Goal: Task Accomplishment & Management: Use online tool/utility

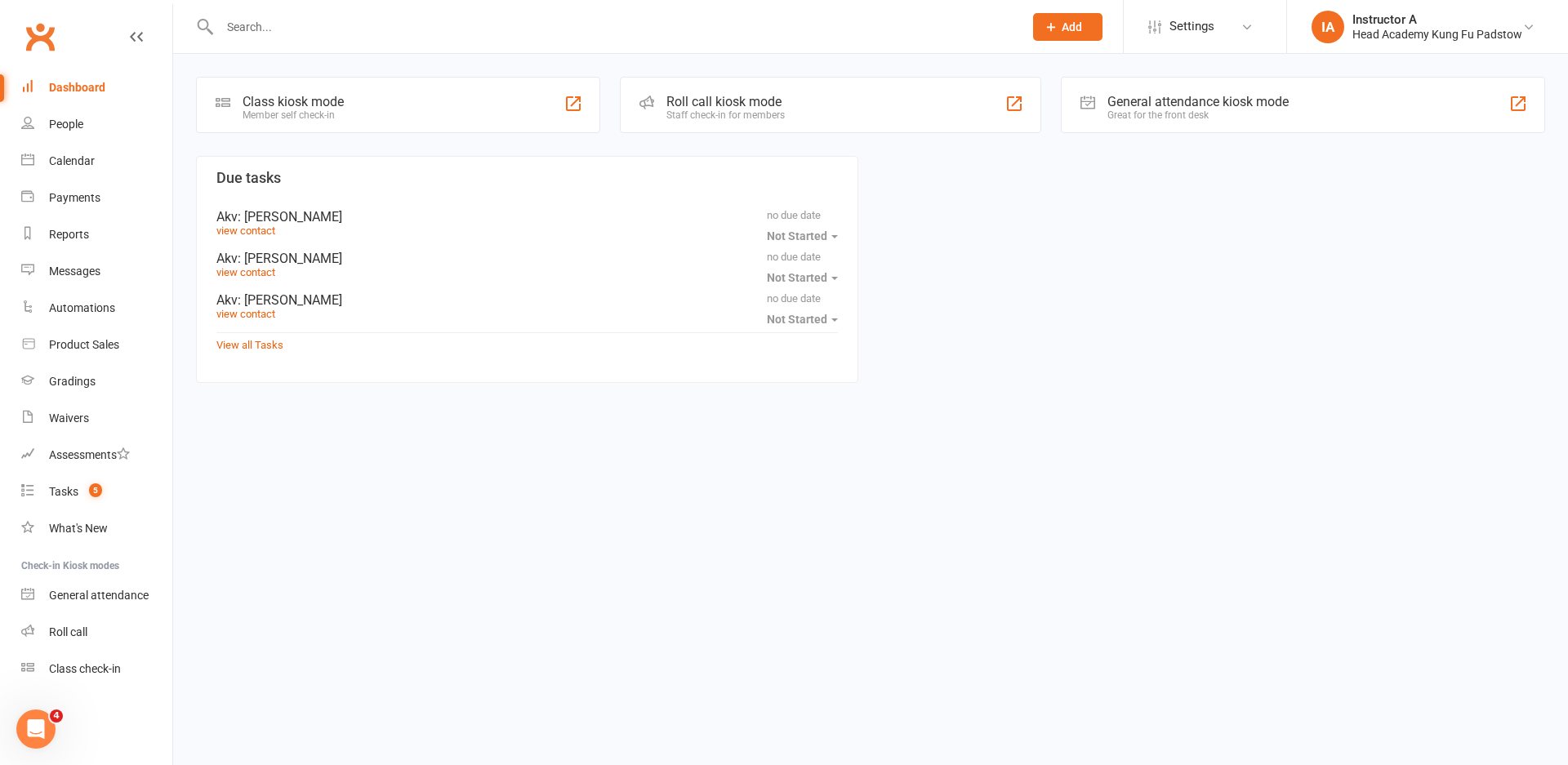
click at [817, 88] on div "Roll call kiosk mode Staff check-in for members" at bounding box center [830, 105] width 421 height 57
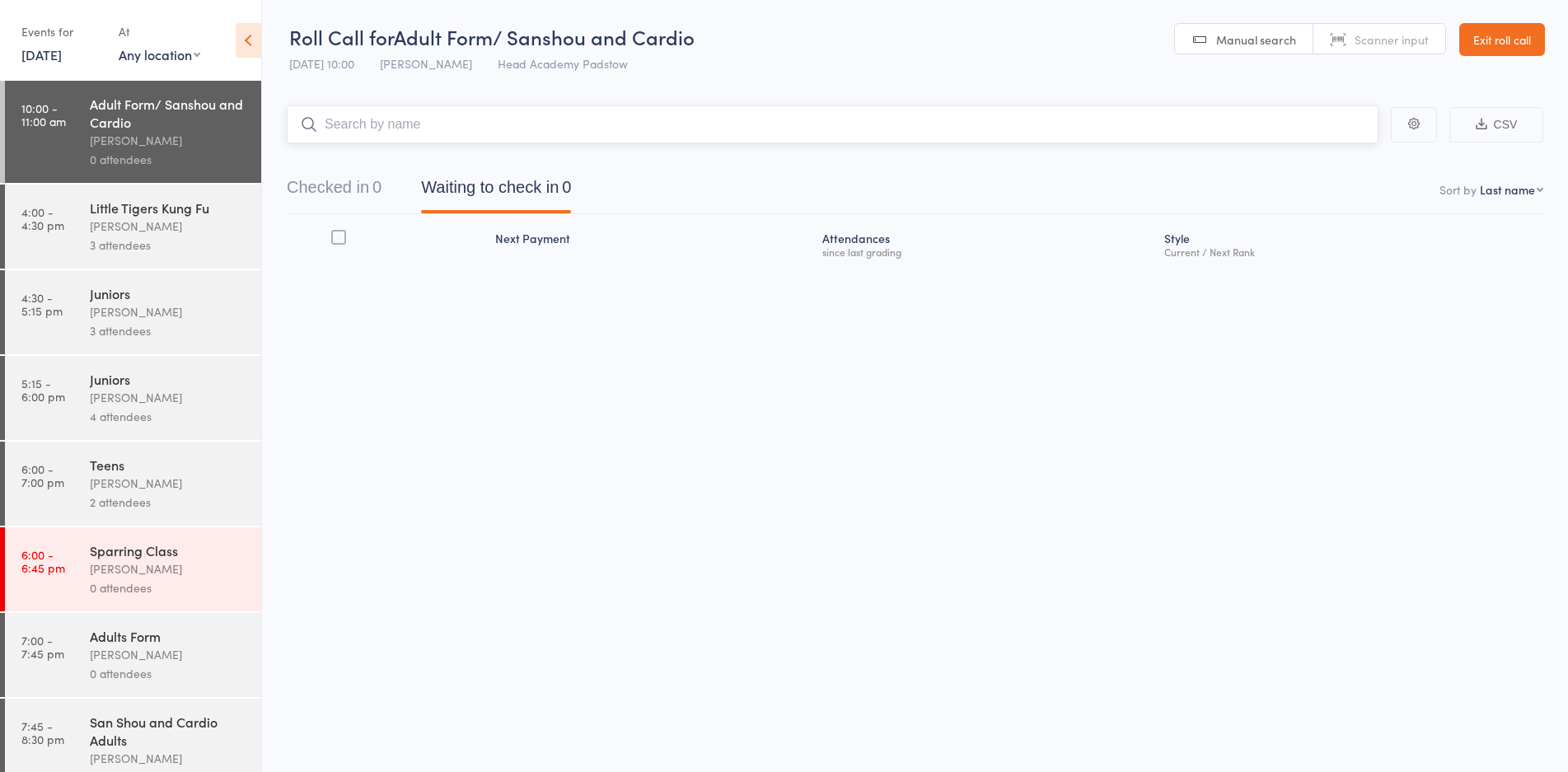
click at [470, 130] on input "search" at bounding box center [833, 124] width 1092 height 38
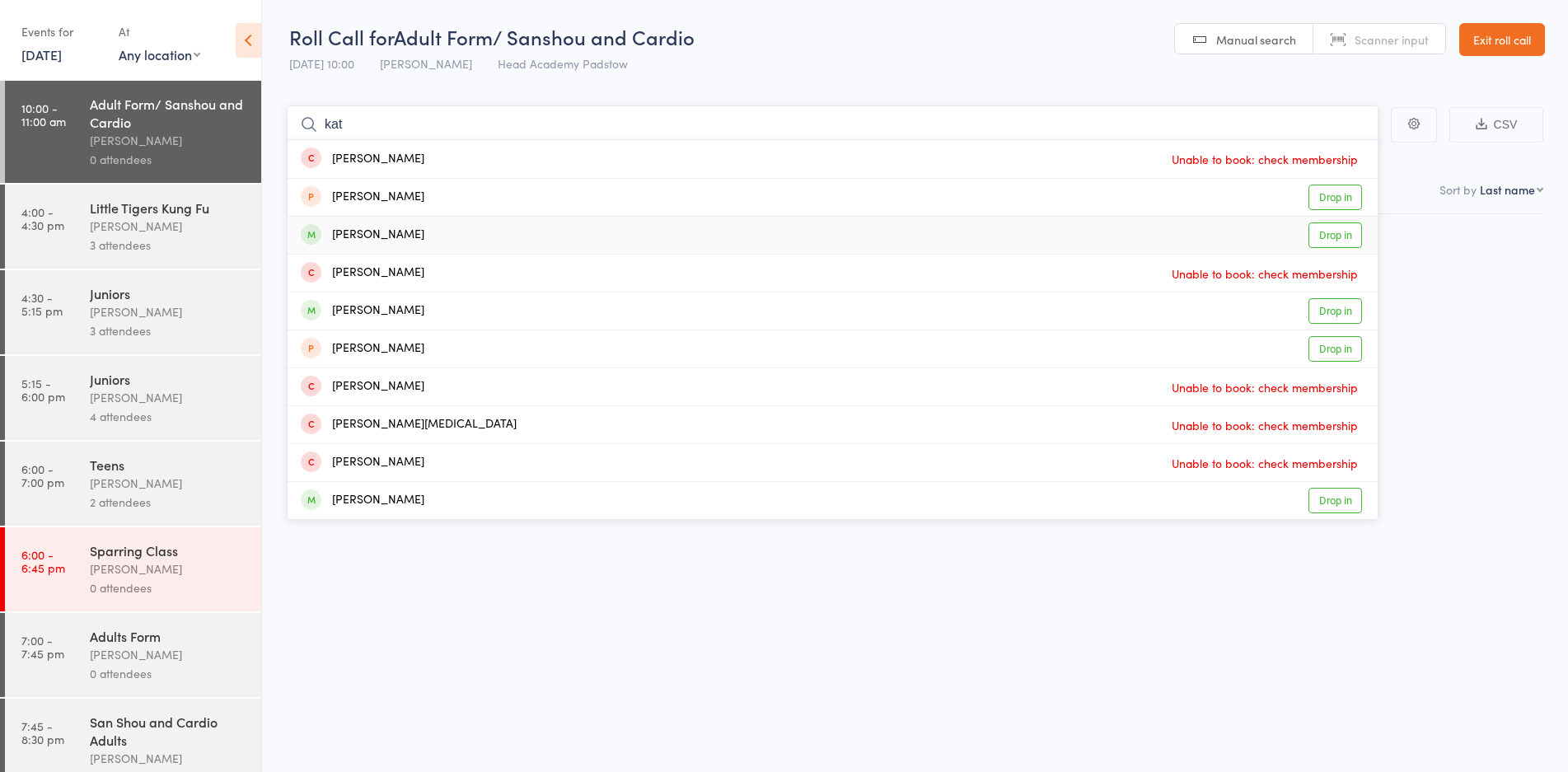
type input "kat"
click at [1337, 228] on link "Drop in" at bounding box center [1335, 235] width 53 height 25
